Goal: Book appointment/travel/reservation

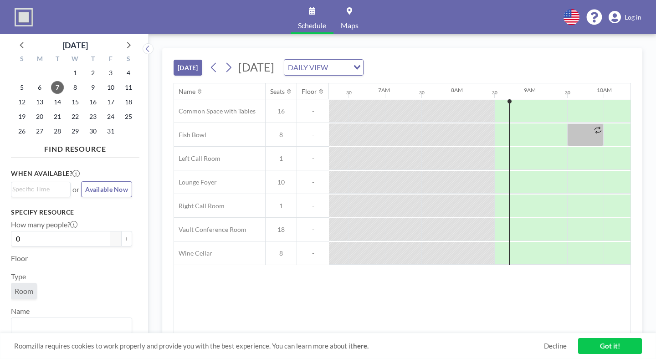
scroll to position [0, 474]
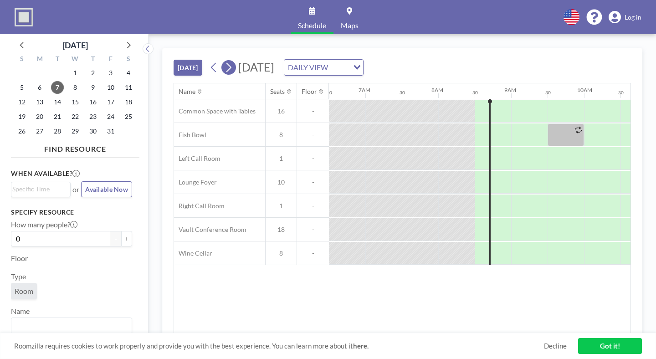
click at [224, 61] on icon at bounding box center [228, 68] width 9 height 14
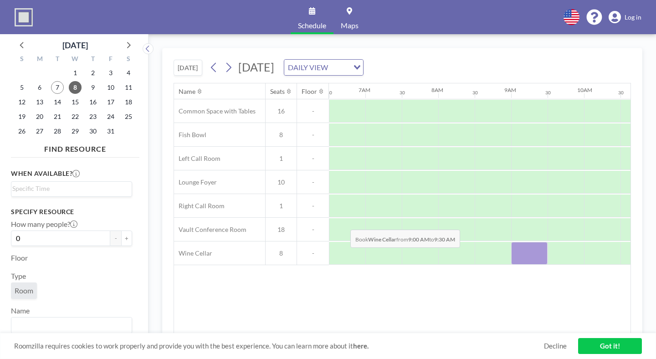
click at [511, 242] on div at bounding box center [529, 253] width 36 height 23
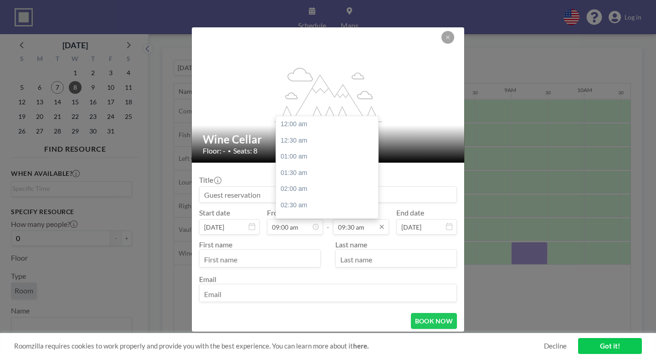
scroll to position [276, 0]
click at [351, 219] on input "09:30 am" at bounding box center [361, 226] width 56 height 15
click at [327, 244] on div "04:00 pm" at bounding box center [327, 252] width 102 height 16
type input "04:00 pm"
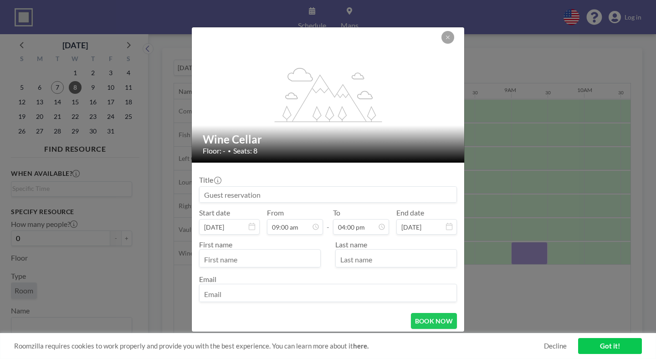
click at [319, 187] on input at bounding box center [327, 194] width 257 height 15
type input "[PERSON_NAME]"
click at [289, 251] on input "text" at bounding box center [259, 258] width 121 height 15
type input "[DEMOGRAPHIC_DATA]"
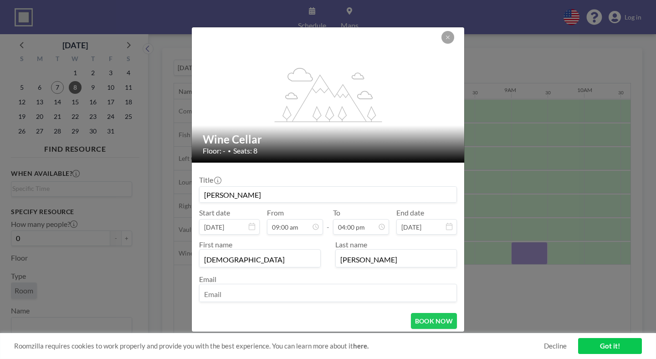
type input "[PERSON_NAME]"
click at [278, 286] on input "email" at bounding box center [327, 293] width 257 height 15
type input "[EMAIL_ADDRESS][DOMAIN_NAME]"
click at [419, 313] on button "BOOK NOW" at bounding box center [434, 321] width 46 height 16
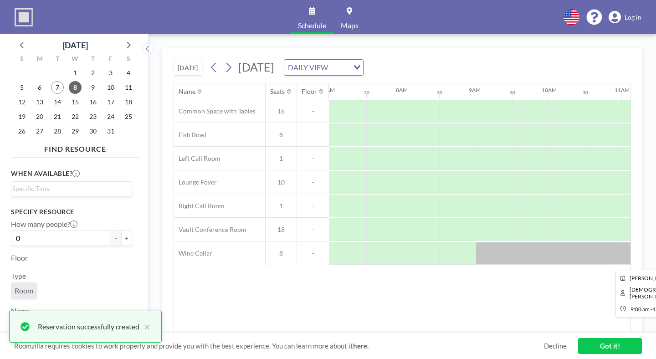
scroll to position [0, 510]
